Goal: Information Seeking & Learning: Learn about a topic

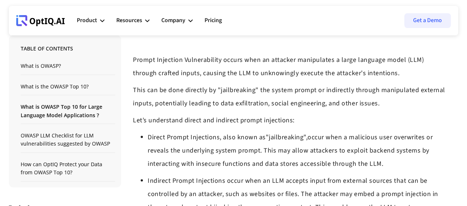
scroll to position [554, 0]
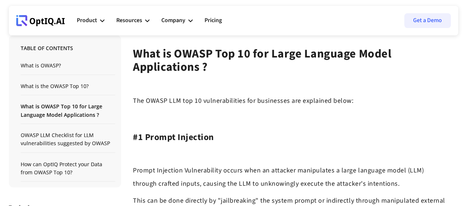
drag, startPoint x: 0, startPoint y: 141, endPoint x: 18, endPoint y: 122, distance: 26.4
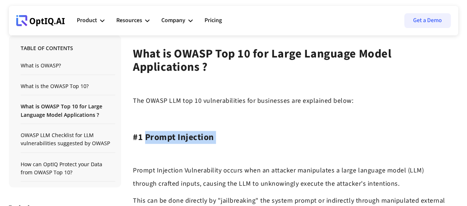
drag, startPoint x: 145, startPoint y: 135, endPoint x: 210, endPoint y: 145, distance: 65.1
copy div "Prompt Injection ‍"
click at [9, 122] on div "Table of Contents What is OWASP? What is the OWASP Top 10? What is OWASP Top 10…" at bounding box center [65, 111] width 112 height 152
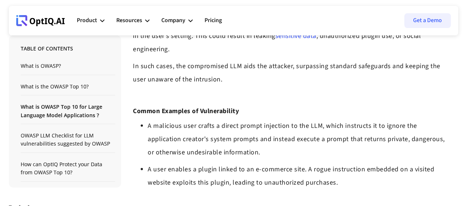
scroll to position [1071, 0]
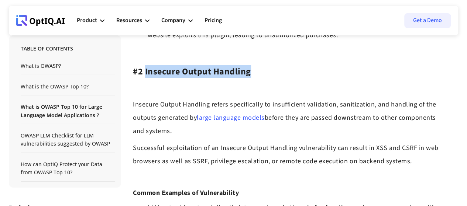
drag, startPoint x: 145, startPoint y: 70, endPoint x: 248, endPoint y: 70, distance: 103.7
click at [248, 70] on h3 "#2 Insecure Output Handling" at bounding box center [289, 71] width 313 height 11
copy h3 "Insecure Output Handling"
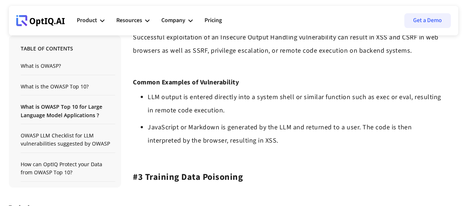
scroll to position [1292, 0]
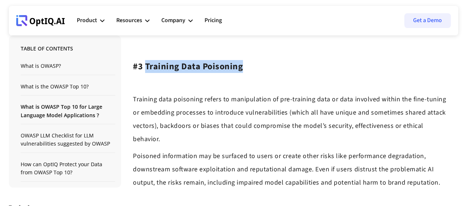
drag, startPoint x: 145, startPoint y: 64, endPoint x: 250, endPoint y: 68, distance: 105.3
click at [250, 68] on h3 "#3 Training Data Poisoning" at bounding box center [289, 66] width 313 height 11
copy h3 "Training Data Poisoning"
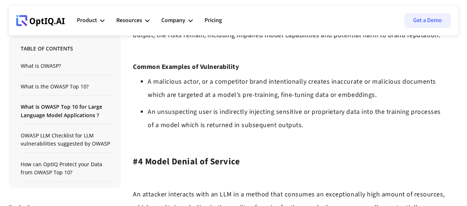
scroll to position [1477, 0]
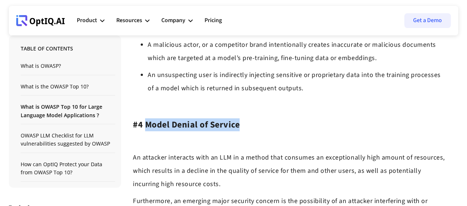
drag, startPoint x: 146, startPoint y: 124, endPoint x: 245, endPoint y: 125, distance: 99.3
click at [245, 125] on h3 "#4 Model Denial of Service" at bounding box center [289, 125] width 313 height 11
copy h3 "Model Denial of Service"
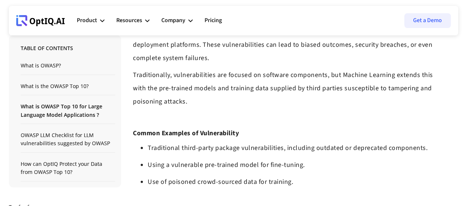
scroll to position [1772, 0]
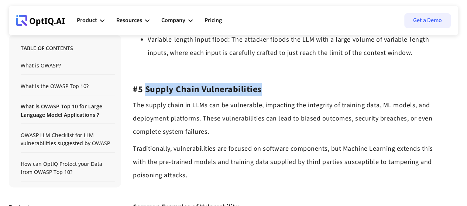
drag, startPoint x: 145, startPoint y: 89, endPoint x: 258, endPoint y: 89, distance: 113.7
click at [258, 89] on h3 "#5 Supply Chain Vulnerabilities" at bounding box center [289, 89] width 313 height 11
copy h3 "Supply Chain Vulnerabilities"
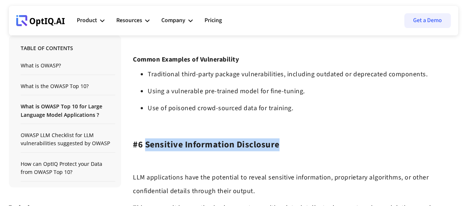
drag, startPoint x: 145, startPoint y: 144, endPoint x: 286, endPoint y: 146, distance: 141.0
click at [286, 146] on h3 "#6 Sensitive Information Disclosure" at bounding box center [289, 145] width 313 height 11
copy h3 "Sensitive Information Disclosure"
click at [9, 127] on div "Table of Contents What is OWASP? What is the OWASP Top 10? What is OWASP Top 10…" at bounding box center [65, 111] width 112 height 152
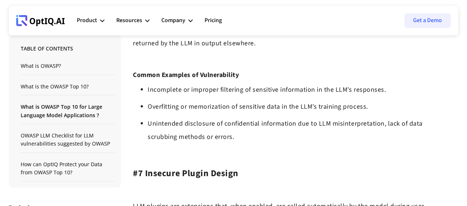
scroll to position [2215, 0]
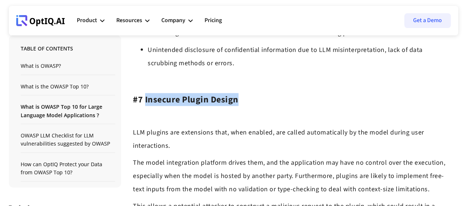
drag, startPoint x: 144, startPoint y: 101, endPoint x: 235, endPoint y: 102, distance: 90.8
click at [235, 102] on h3 "#7 Insecure Plugin Design" at bounding box center [289, 100] width 313 height 11
copy h3 "Insecure Plugin Design"
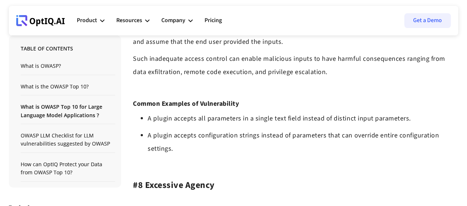
scroll to position [2547, 0]
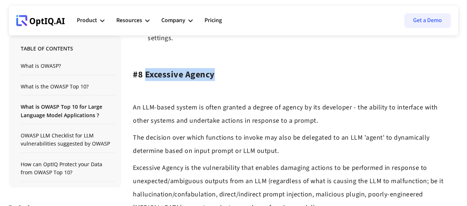
drag, startPoint x: 146, startPoint y: 74, endPoint x: 214, endPoint y: 71, distance: 67.7
click at [214, 71] on h3 "#8 Excessive Agency" at bounding box center [289, 74] width 313 height 11
copy h3 "Excessive Agency"
click at [11, 120] on div "Table of Contents What is OWASP? What is the OWASP Top 10? What is OWASP Top 10…" at bounding box center [65, 111] width 112 height 152
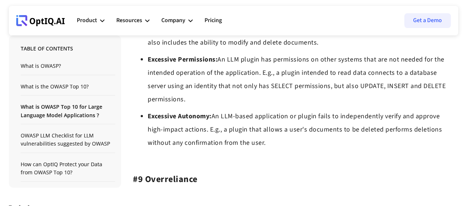
scroll to position [2953, 0]
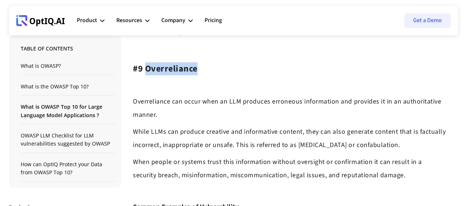
drag, startPoint x: 147, startPoint y: 69, endPoint x: 196, endPoint y: 67, distance: 49.1
click at [196, 67] on h3 "#9 Overreliance" at bounding box center [289, 68] width 313 height 11
copy h3 "Overreliance"
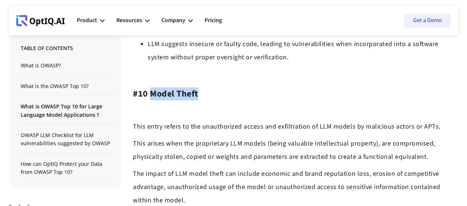
drag, startPoint x: 150, startPoint y: 94, endPoint x: 199, endPoint y: 90, distance: 48.9
click at [199, 90] on h3 "#10 Model Theft" at bounding box center [289, 94] width 313 height 11
copy h3 "Model Theft"
drag, startPoint x: 1, startPoint y: 32, endPoint x: 9, endPoint y: 25, distance: 9.7
click at [1, 32] on nav "Webflow Homepage View dashboard Product AI infrastucture for data security Disc…" at bounding box center [233, 17] width 467 height 35
